Goal: Task Accomplishment & Management: Manage account settings

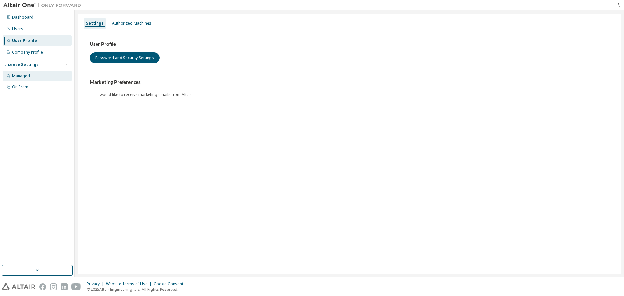
click at [19, 75] on div "Managed" at bounding box center [21, 75] width 18 height 5
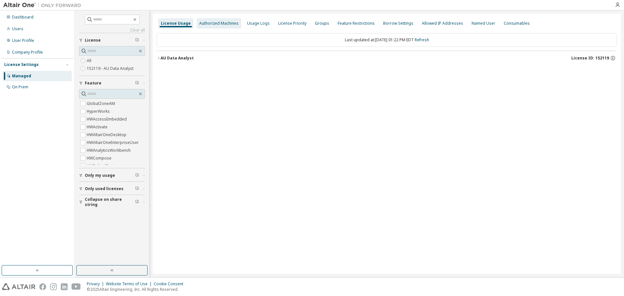
click at [207, 26] on div "Authorized Machines" at bounding box center [218, 23] width 39 height 5
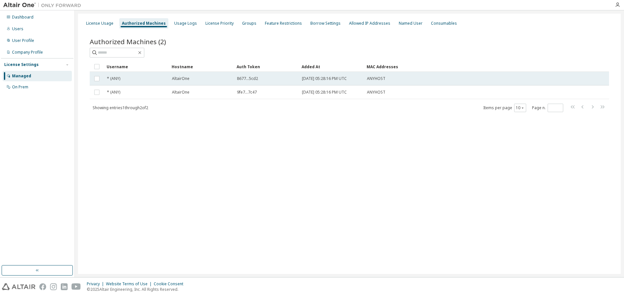
click at [196, 77] on div "AltairOne" at bounding box center [201, 78] width 59 height 5
